Goal: Check status

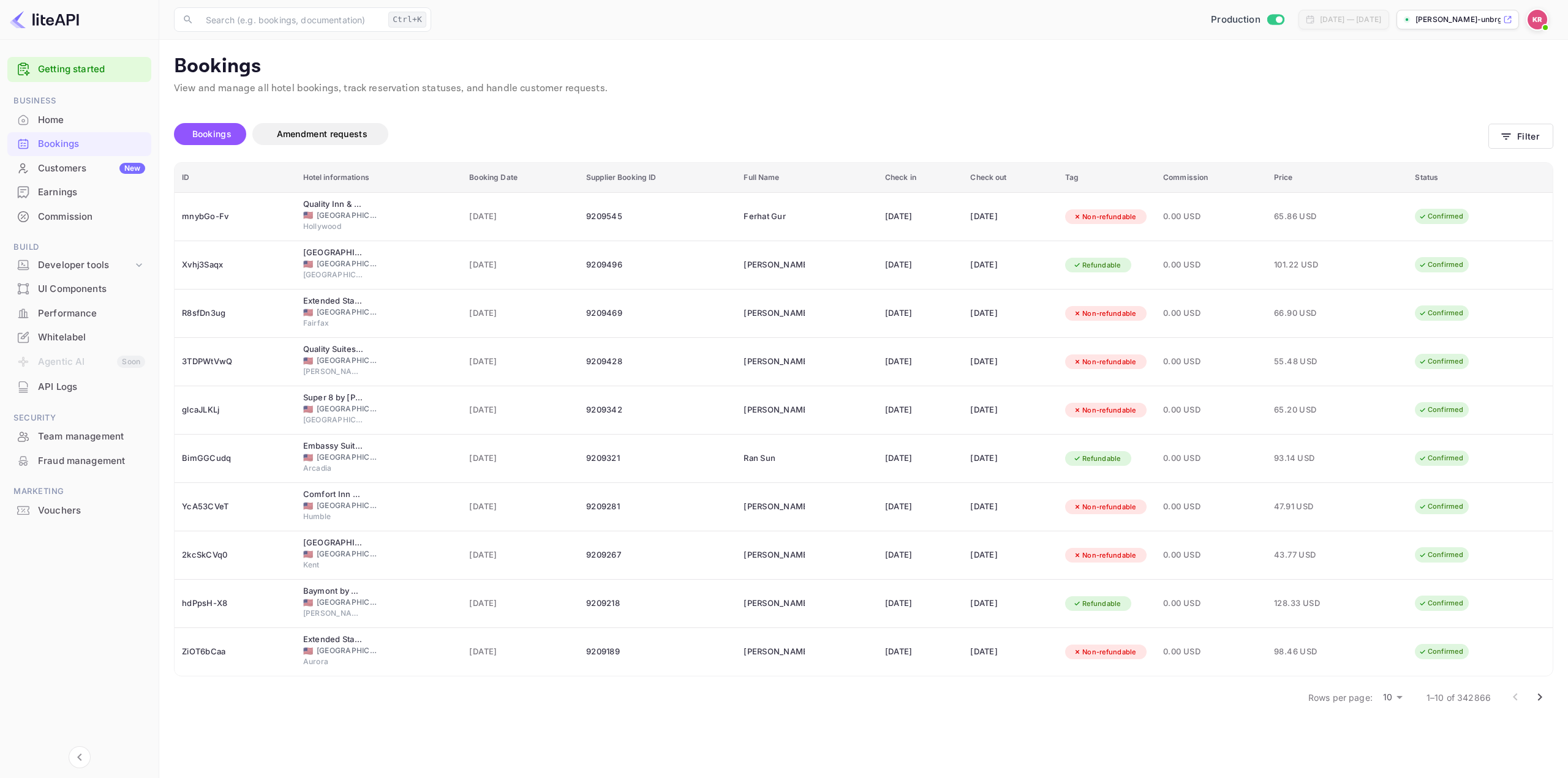
click at [824, 60] on p "Bookings" at bounding box center [863, 67] width 1379 height 25
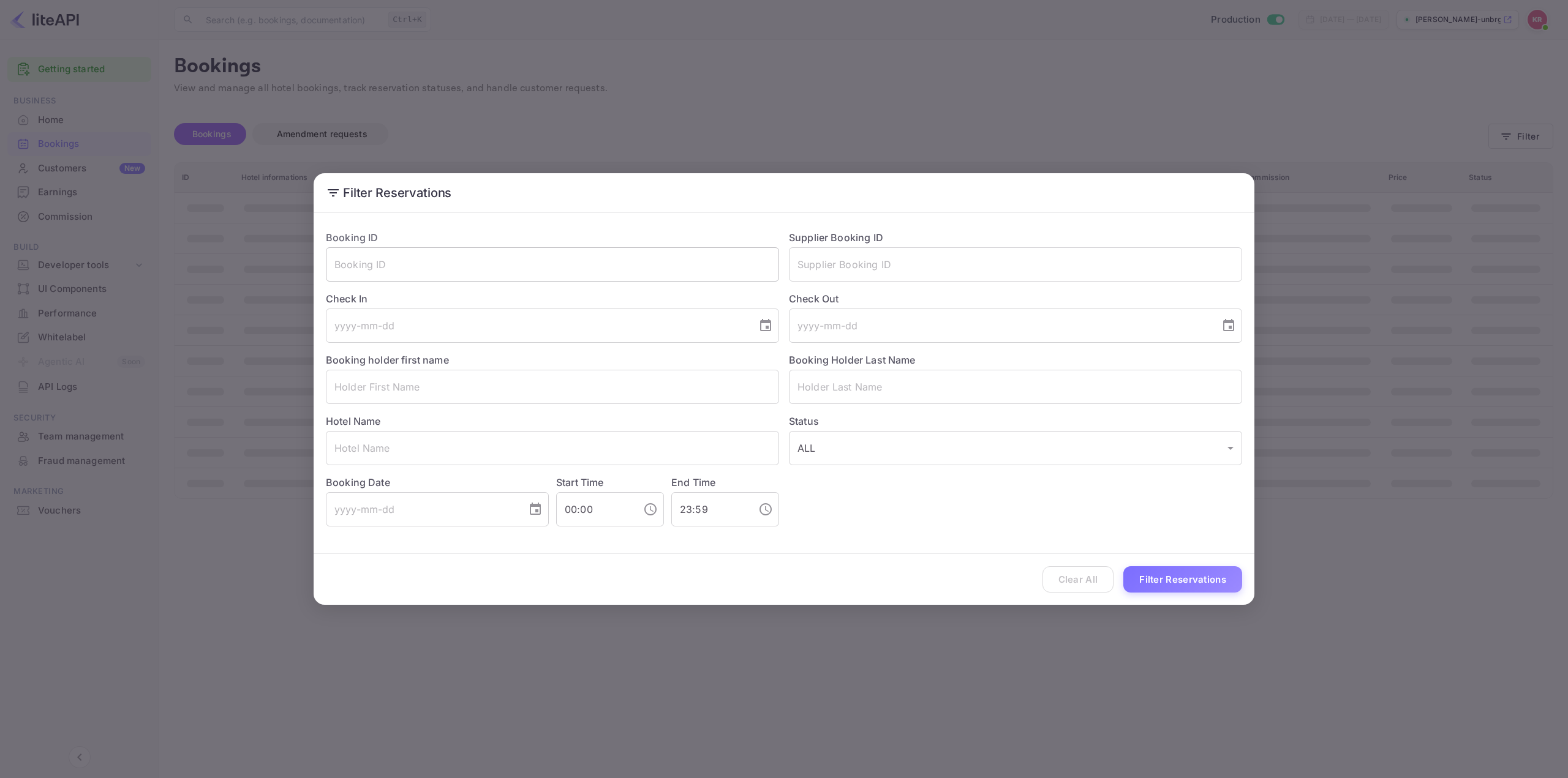
click at [702, 264] on input "text" at bounding box center [552, 264] width 453 height 34
paste input "eXg_6v5Ns"
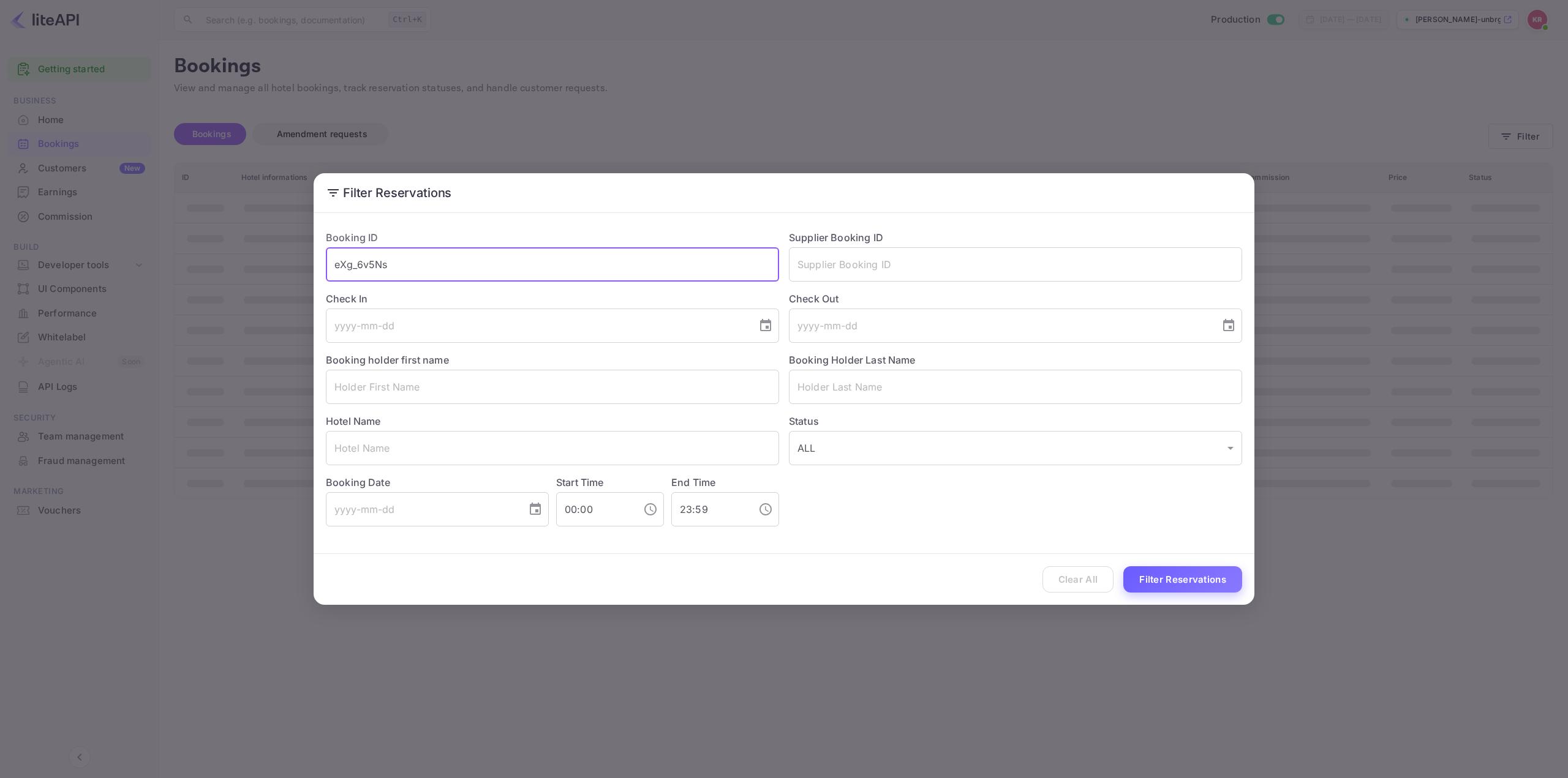
type input "eXg_6v5Ns"
click at [1194, 581] on button "Filter Reservations" at bounding box center [1182, 579] width 119 height 26
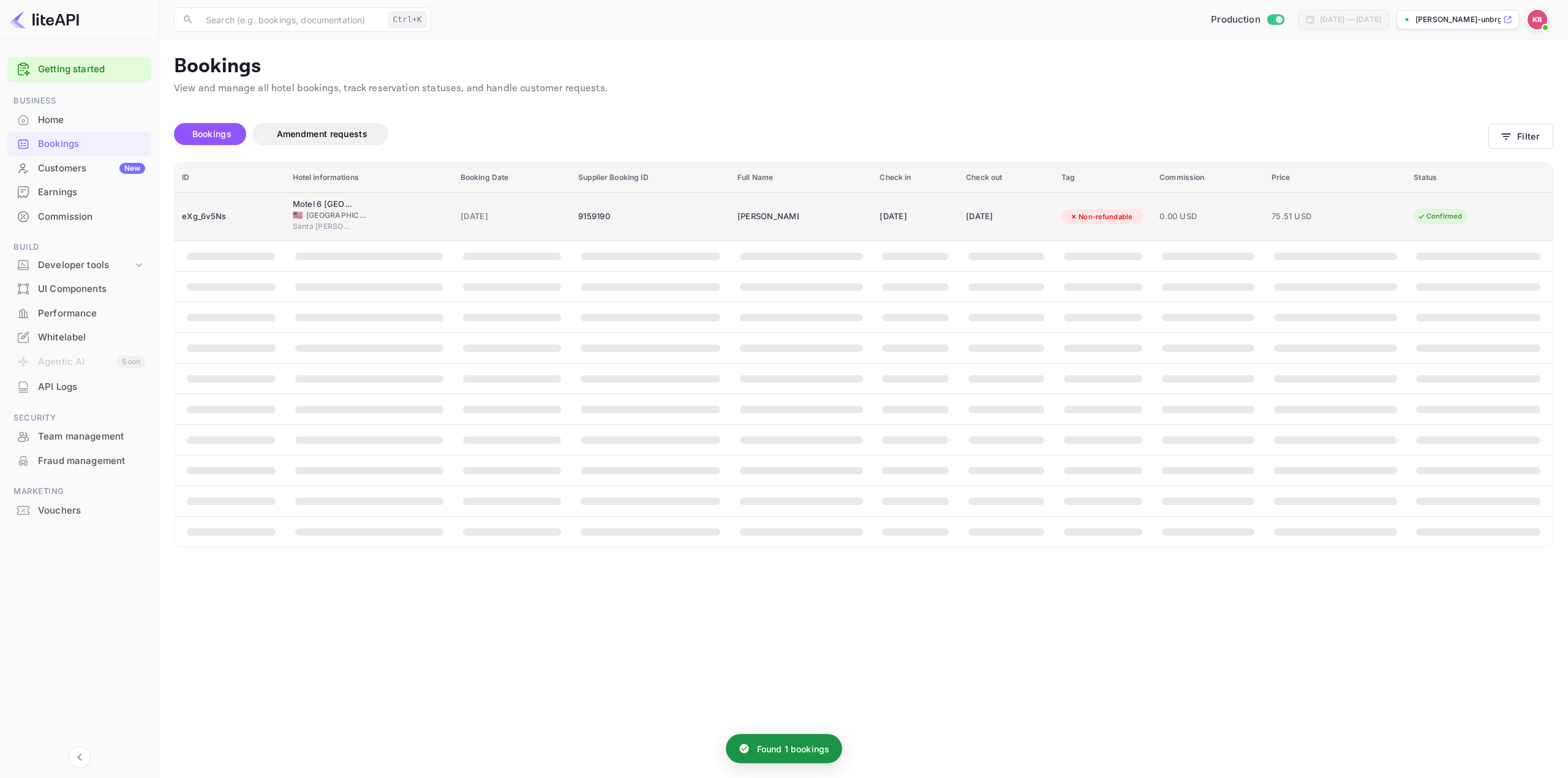
click at [879, 207] on div "29 Aug 2025" at bounding box center [915, 217] width 71 height 20
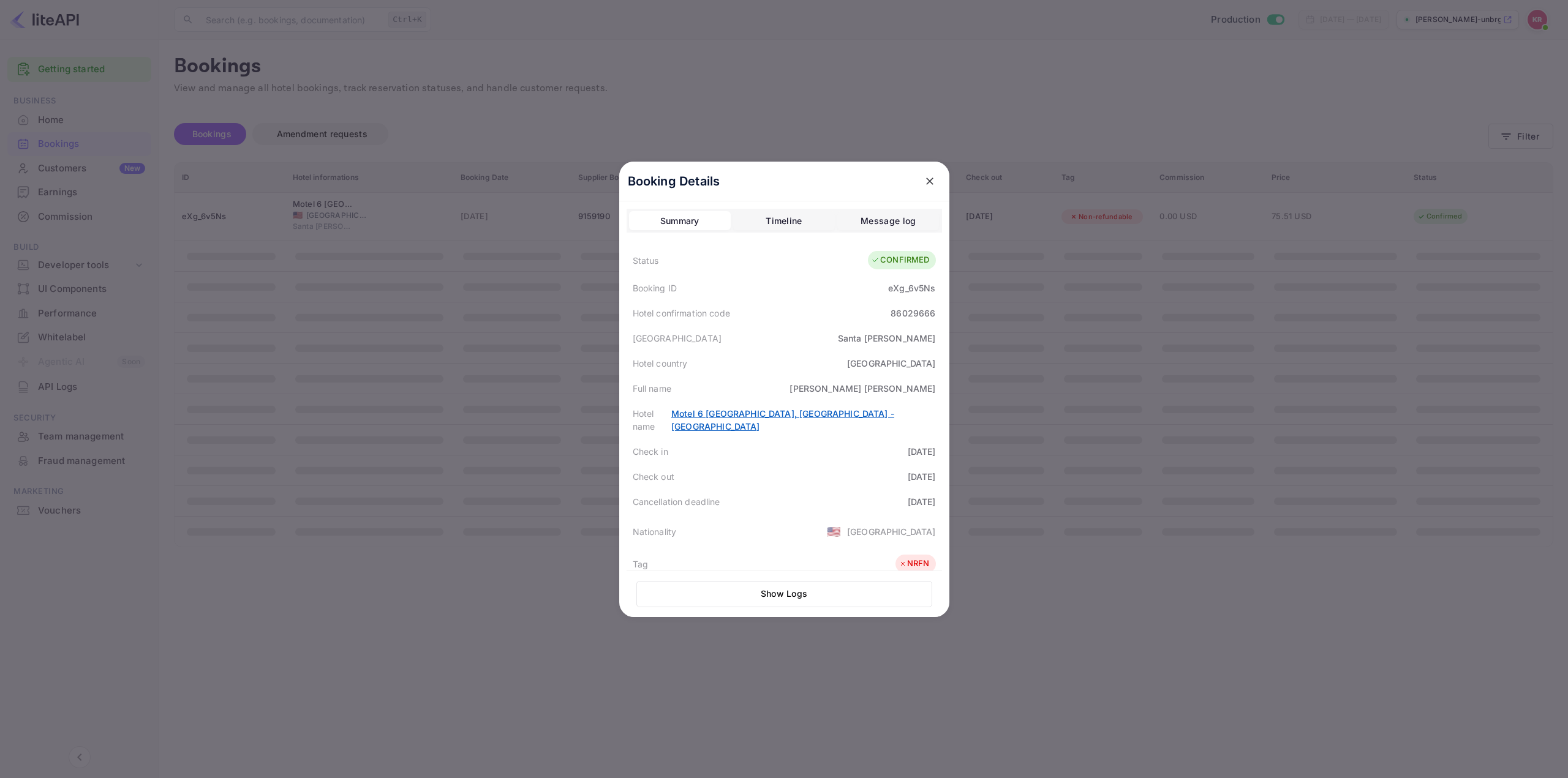
click at [823, 412] on link "Motel 6 Santa Rosa, CA - South" at bounding box center [782, 420] width 223 height 23
